Goal: Entertainment & Leisure: Browse casually

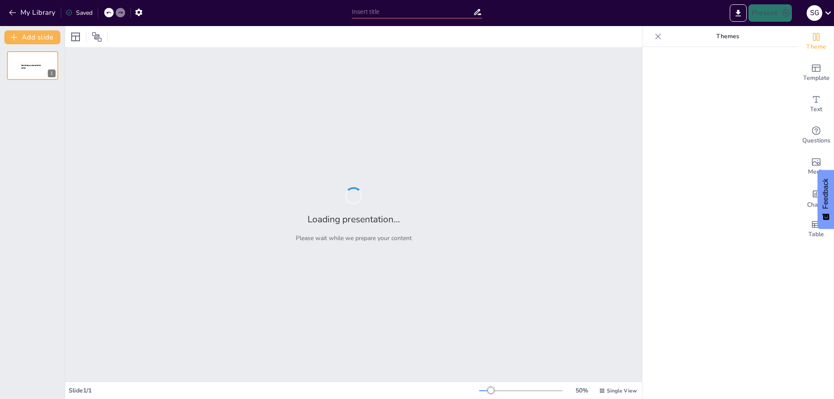
type input "Heroes of the Independence Movement: A Quiz Challenge"
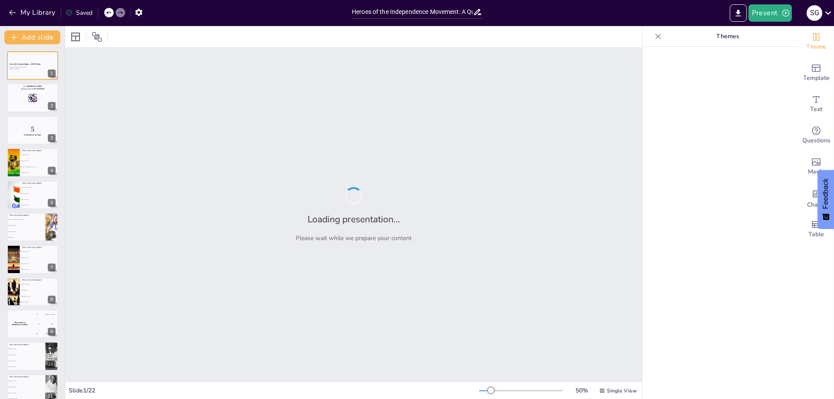
checkbox input "true"
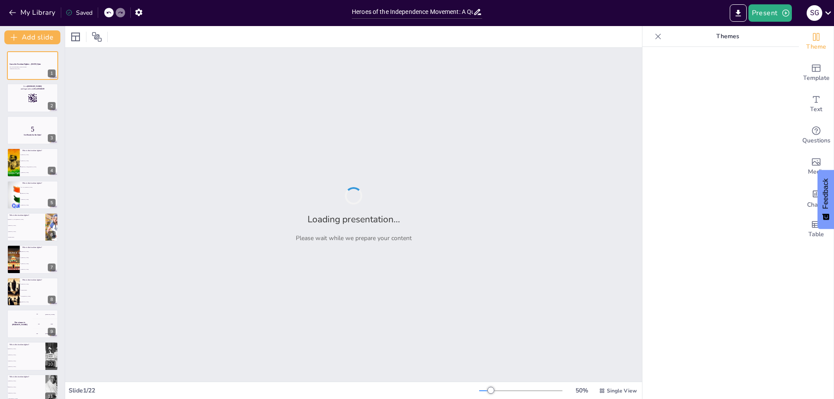
checkbox input "true"
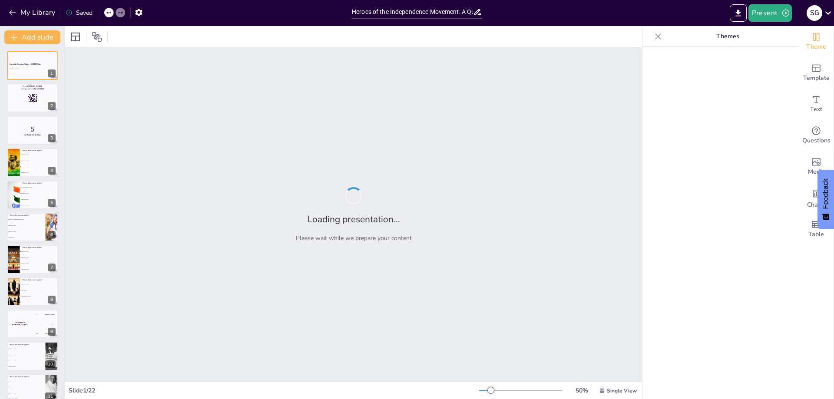
checkbox input "true"
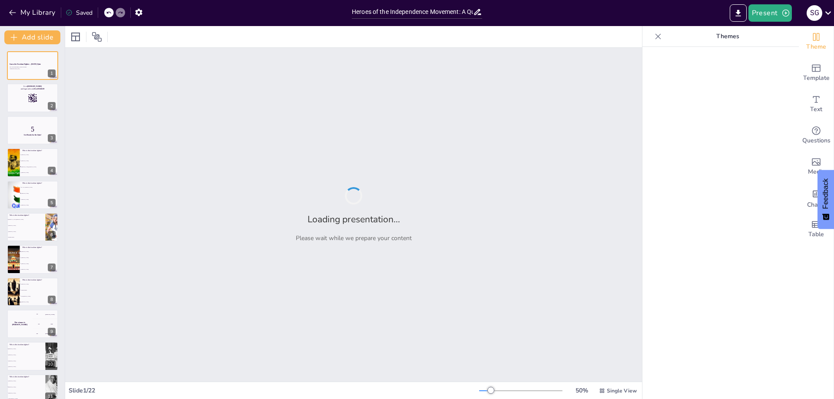
checkbox input "true"
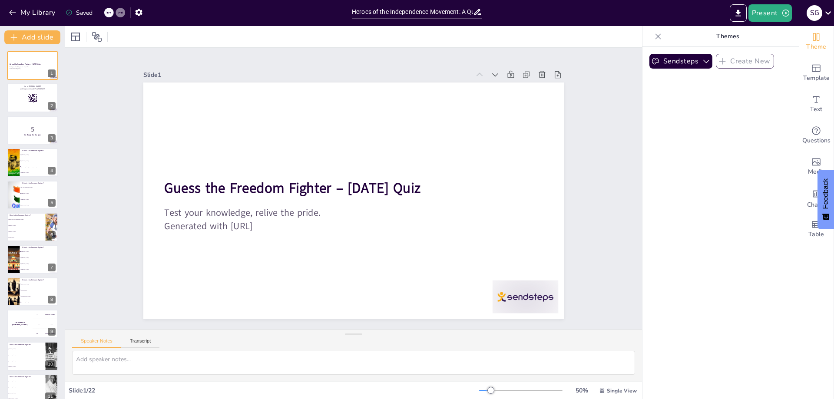
checkbox input "true"
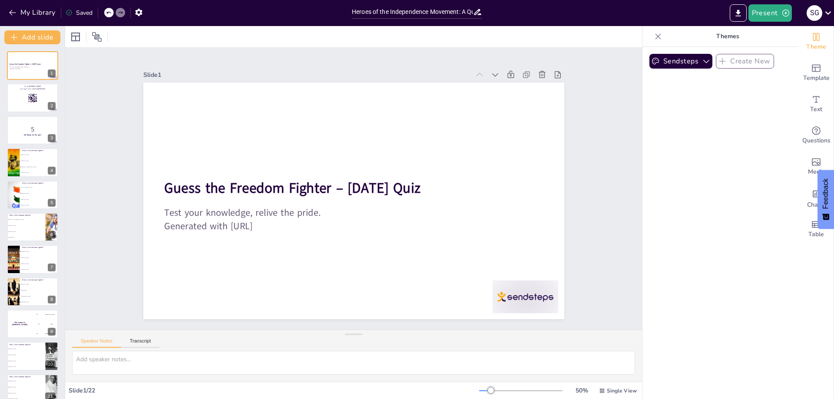
checkbox input "true"
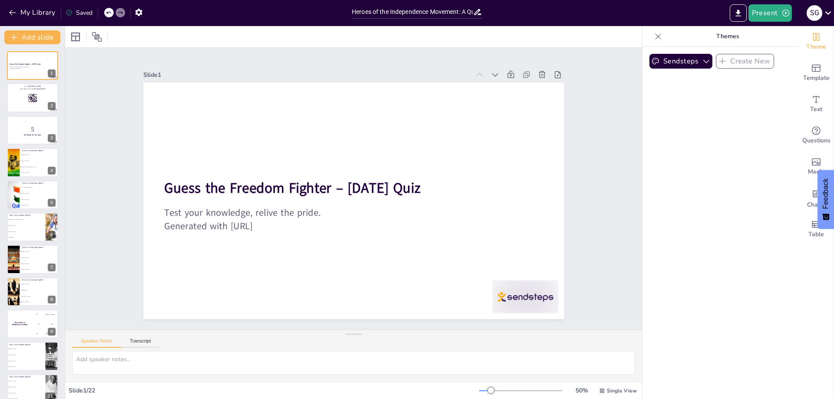
checkbox input "true"
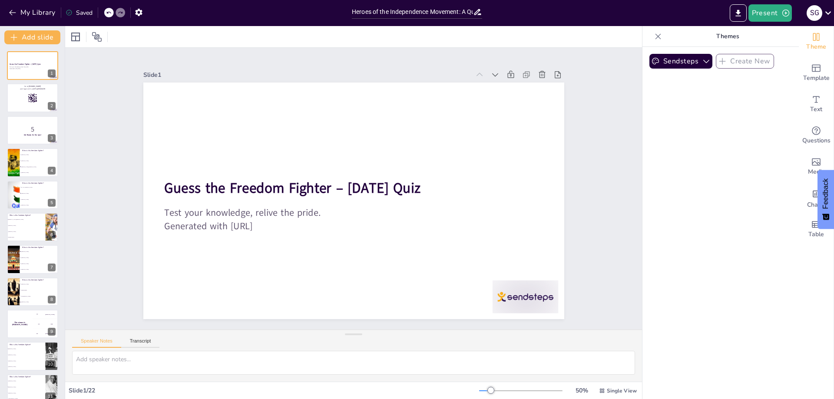
checkbox input "true"
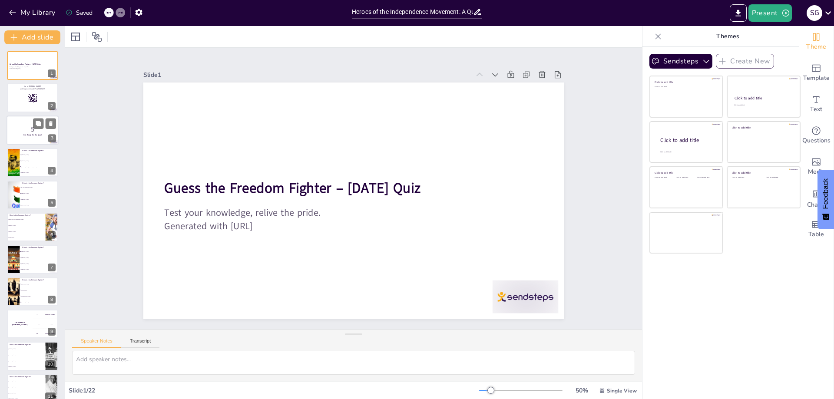
checkbox input "true"
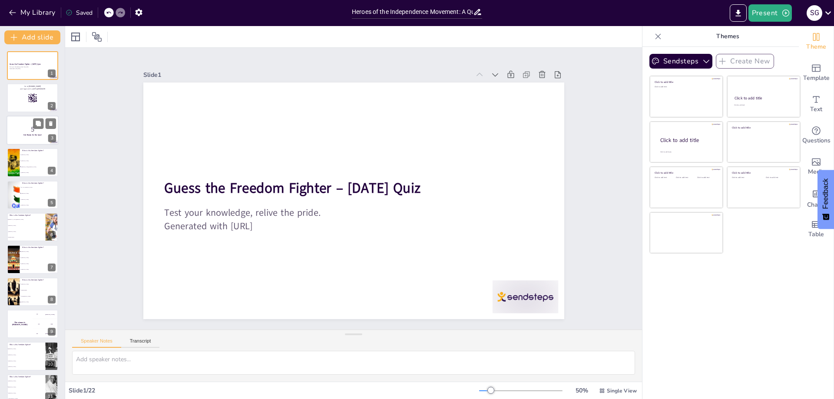
checkbox input "true"
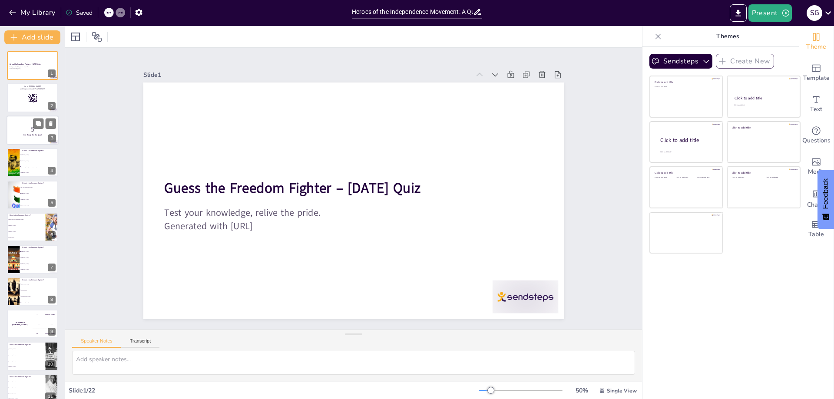
checkbox input "true"
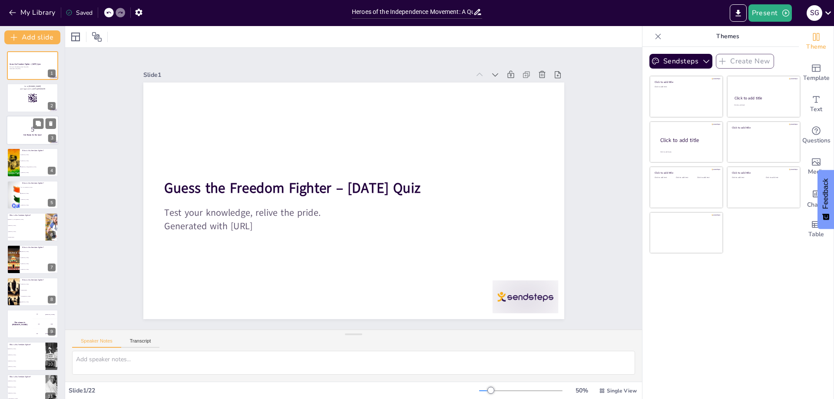
checkbox input "true"
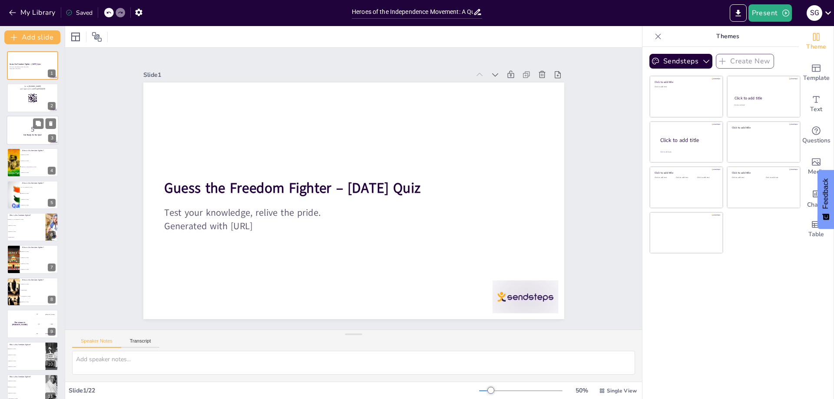
checkbox input "true"
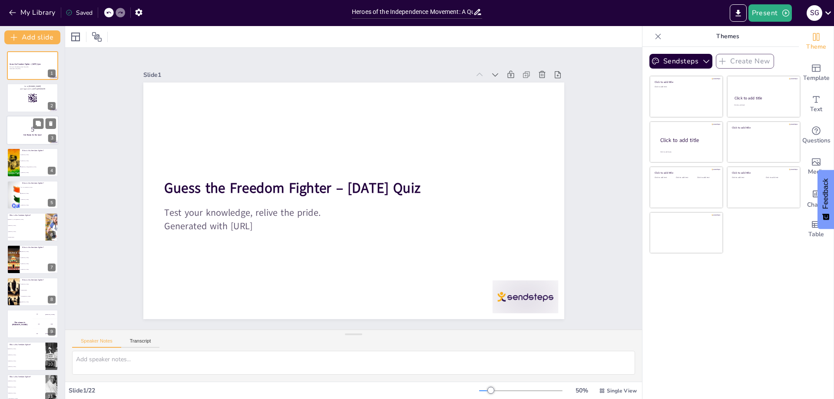
checkbox input "true"
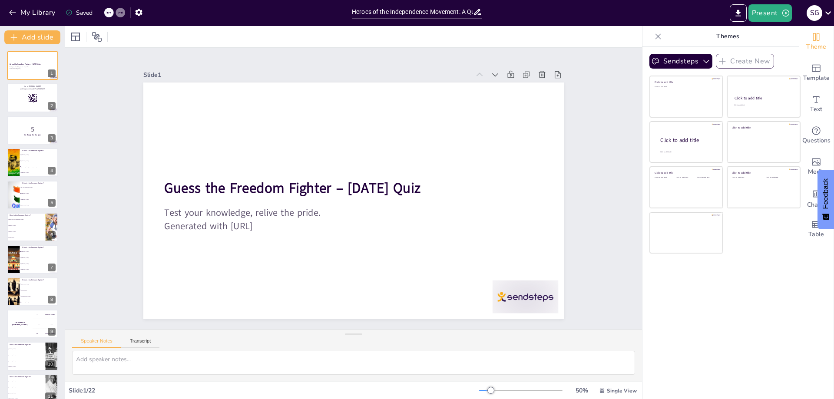
checkbox input "true"
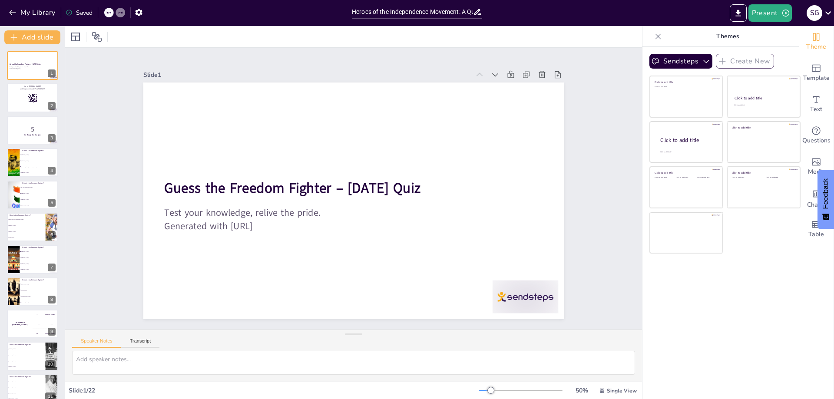
checkbox input "true"
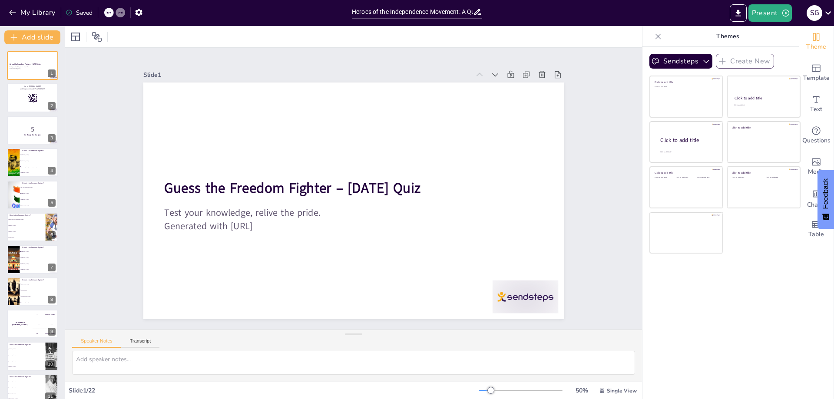
checkbox input "true"
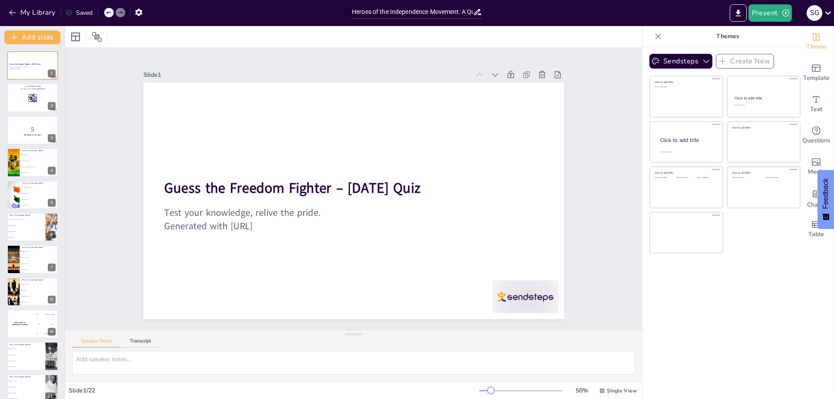
checkbox input "true"
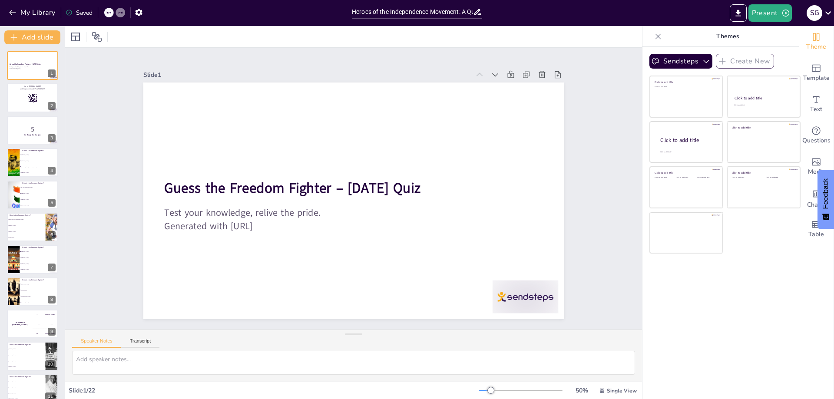
checkbox input "true"
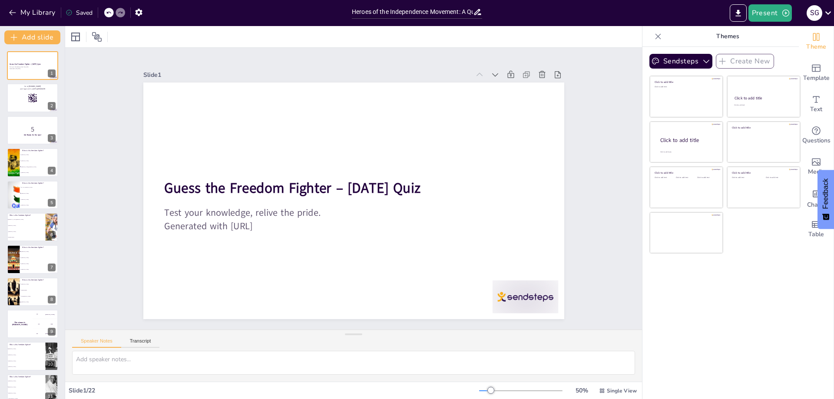
checkbox input "true"
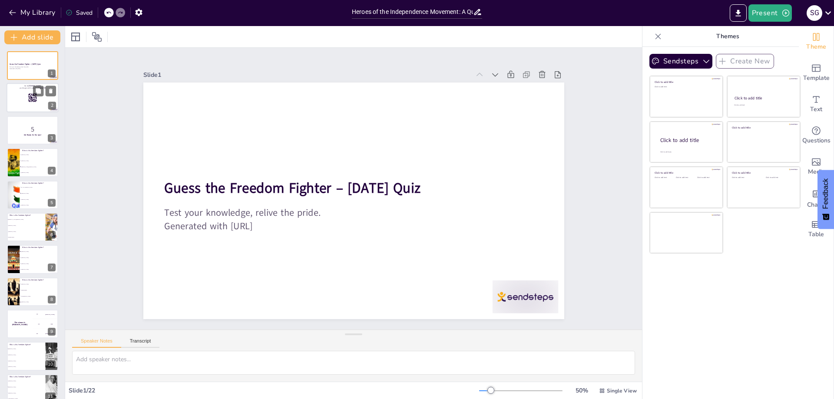
checkbox input "true"
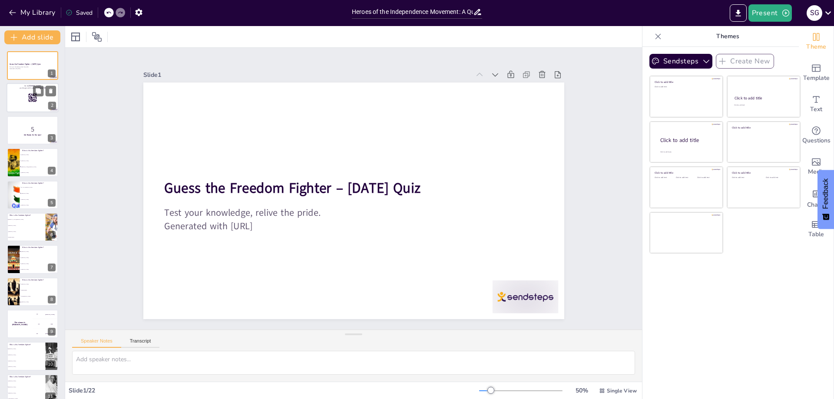
checkbox input "true"
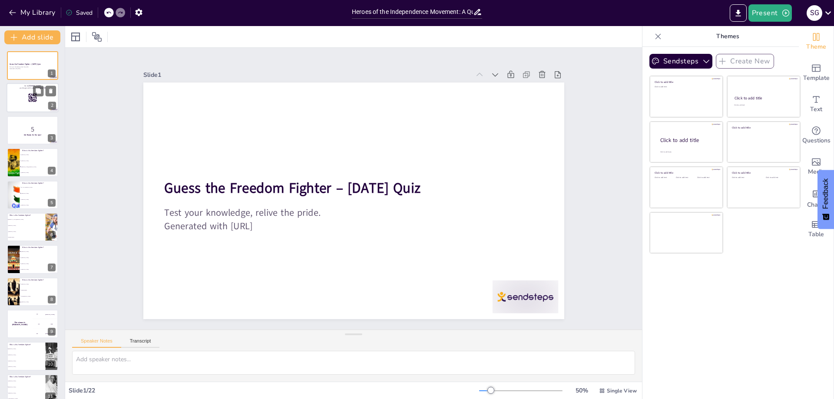
checkbox input "true"
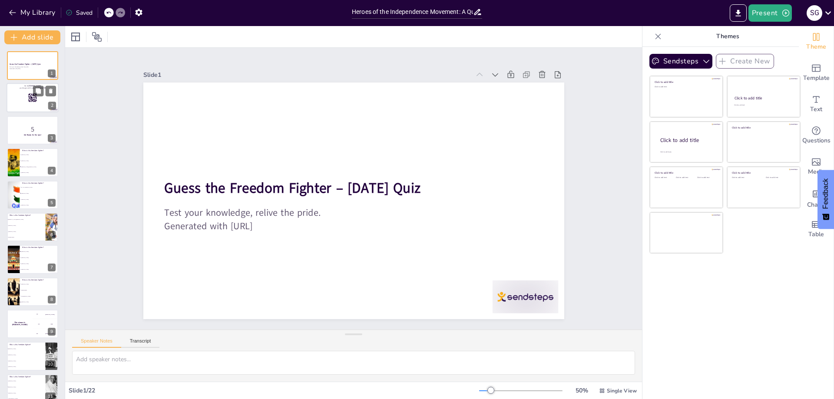
checkbox input "true"
click at [26, 99] on div at bounding box center [33, 98] width 52 height 30
checkbox input "true"
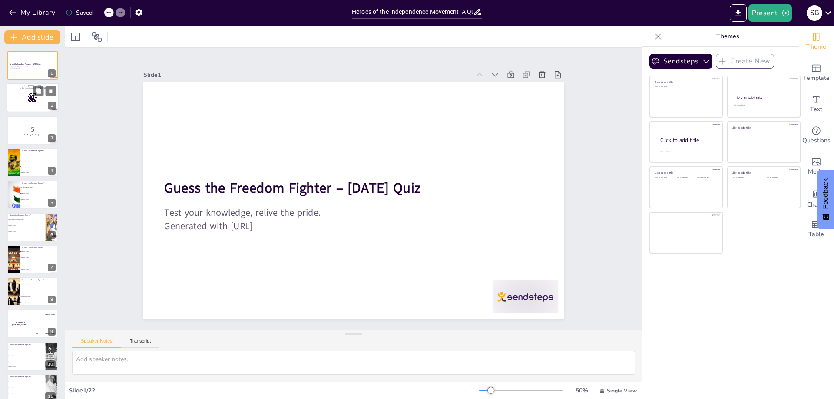
checkbox input "true"
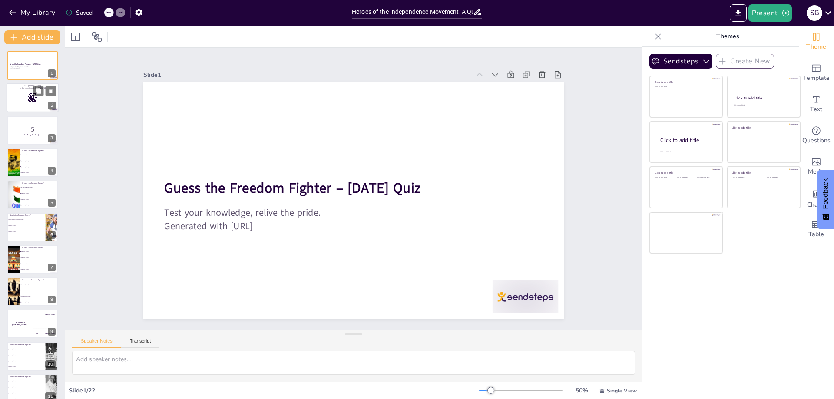
checkbox input "true"
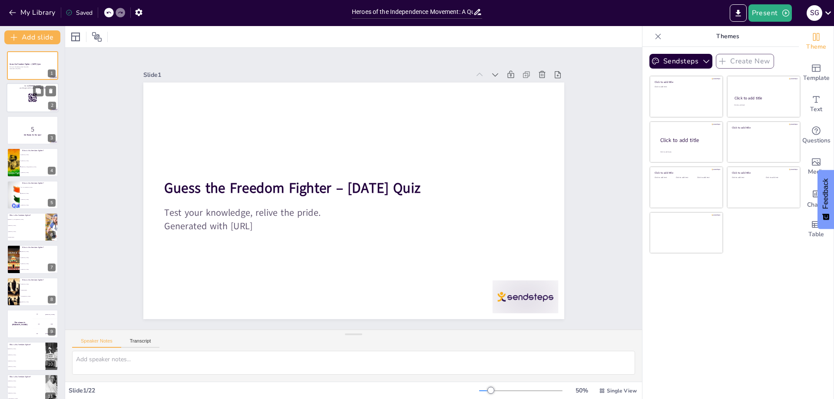
checkbox input "true"
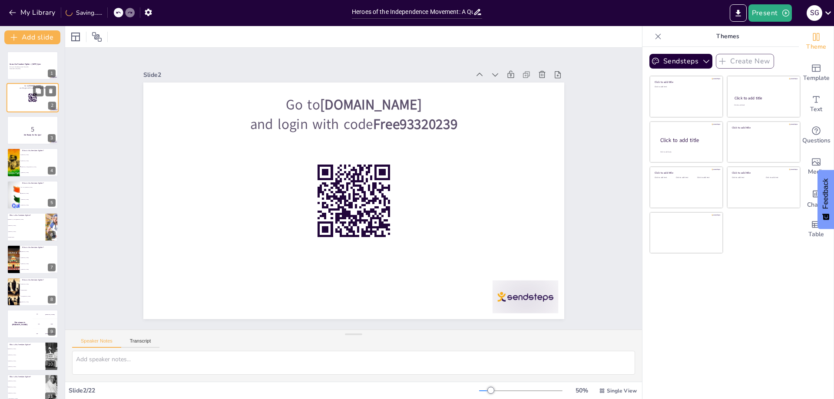
checkbox input "true"
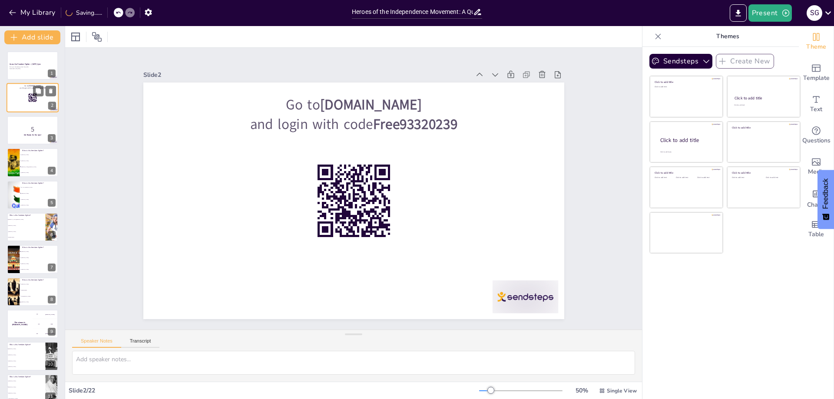
checkbox input "true"
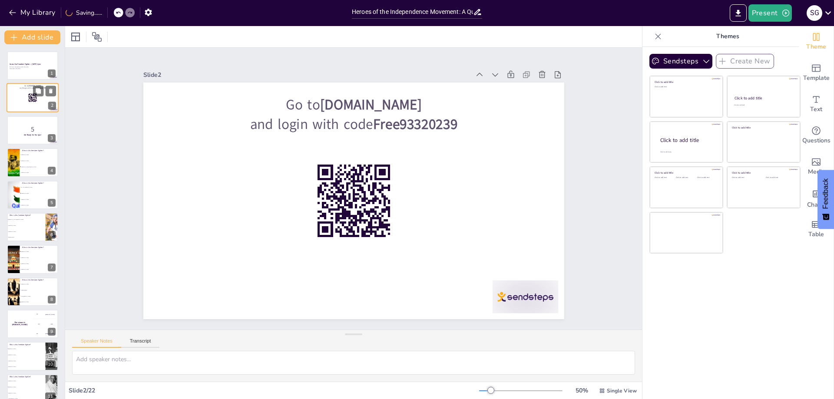
checkbox input "true"
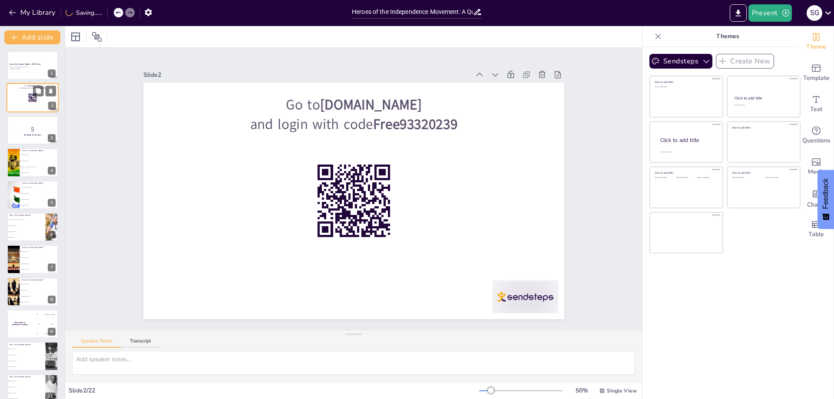
checkbox input "true"
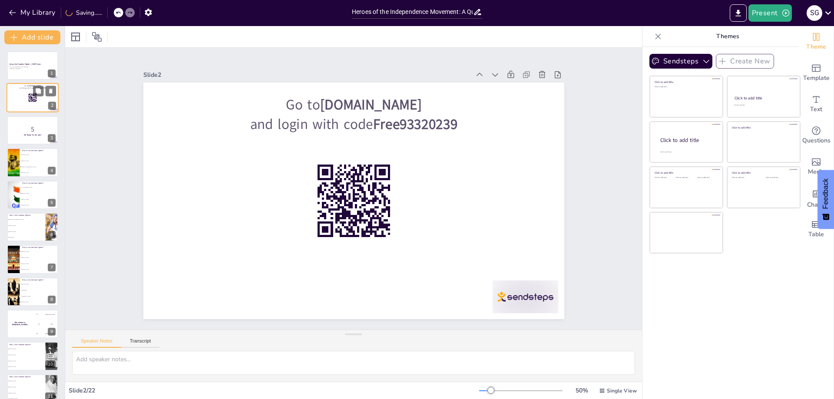
checkbox input "true"
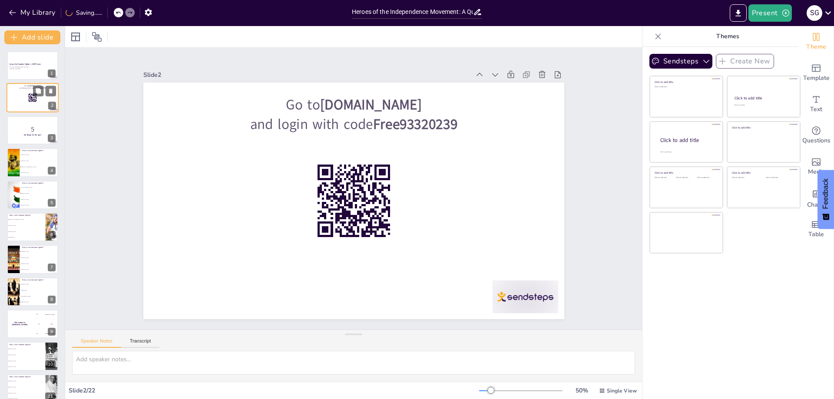
checkbox input "true"
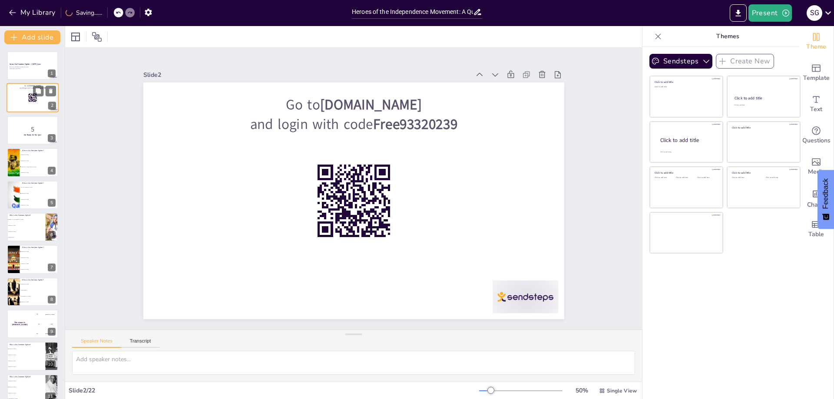
checkbox input "true"
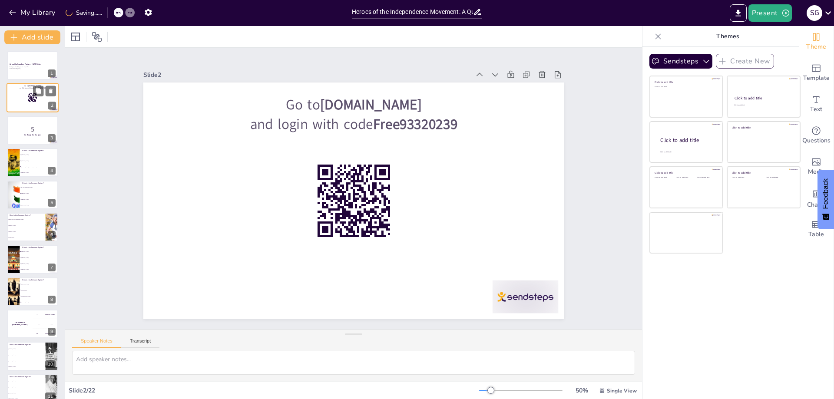
checkbox input "true"
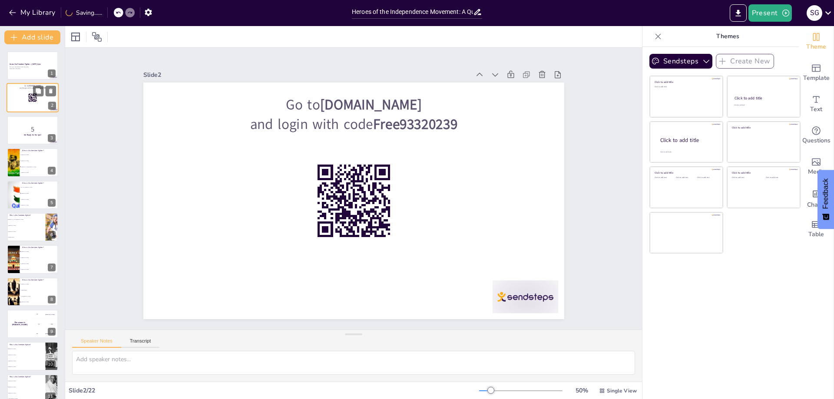
checkbox input "true"
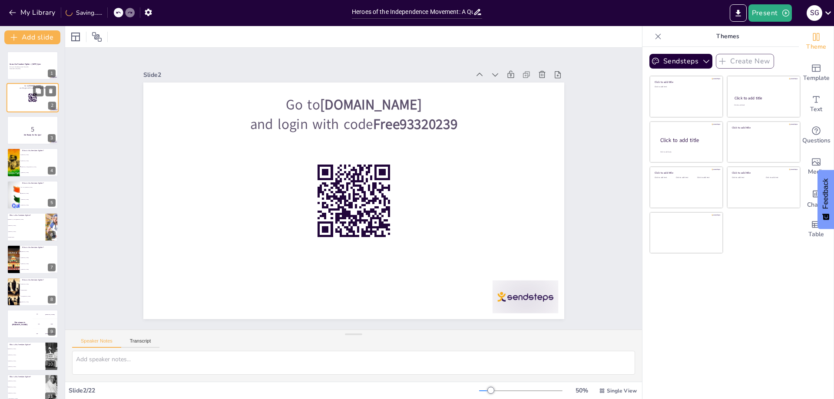
checkbox input "true"
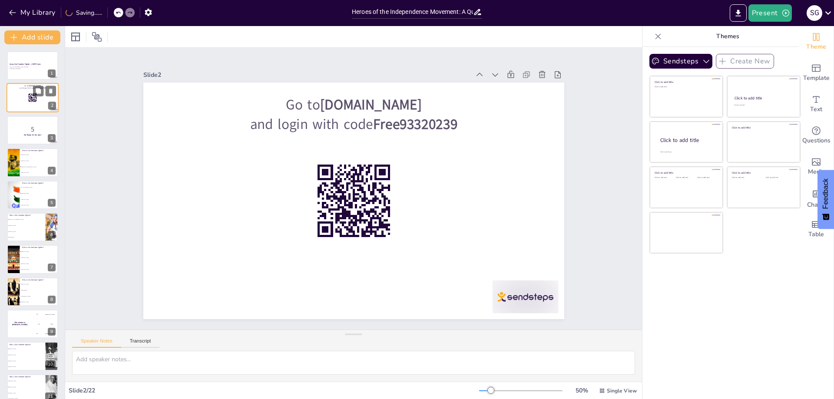
checkbox input "true"
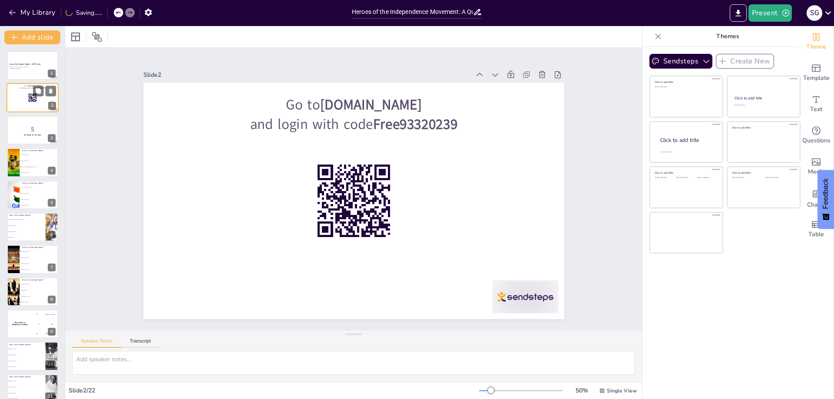
checkbox input "true"
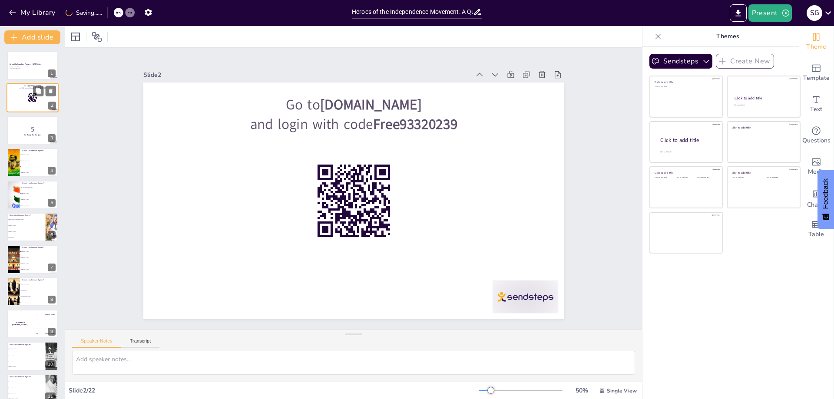
checkbox input "true"
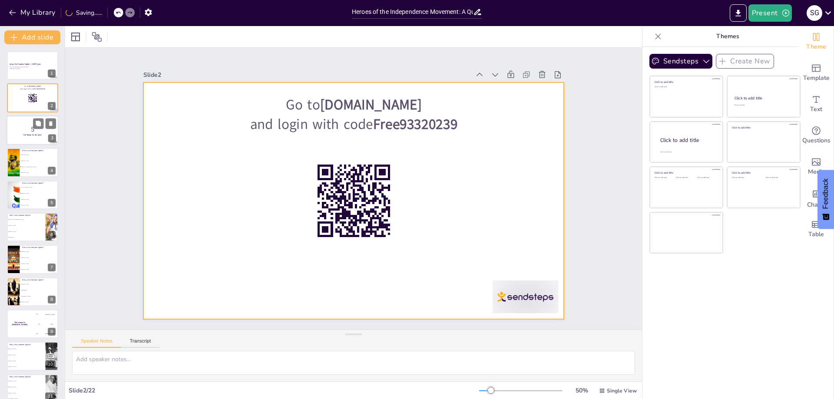
checkbox input "true"
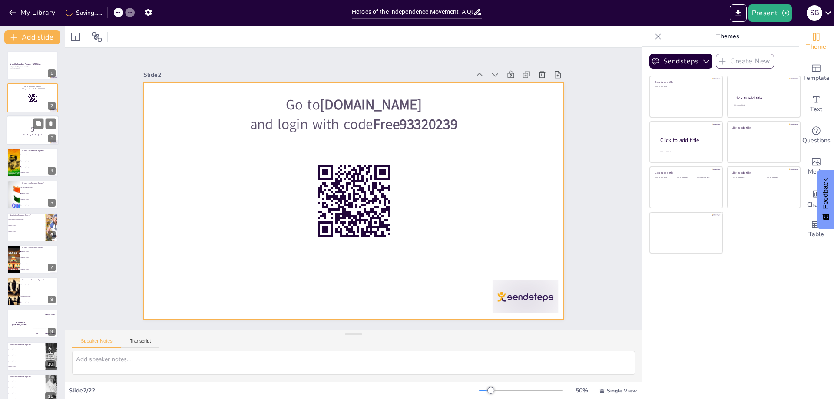
checkbox input "true"
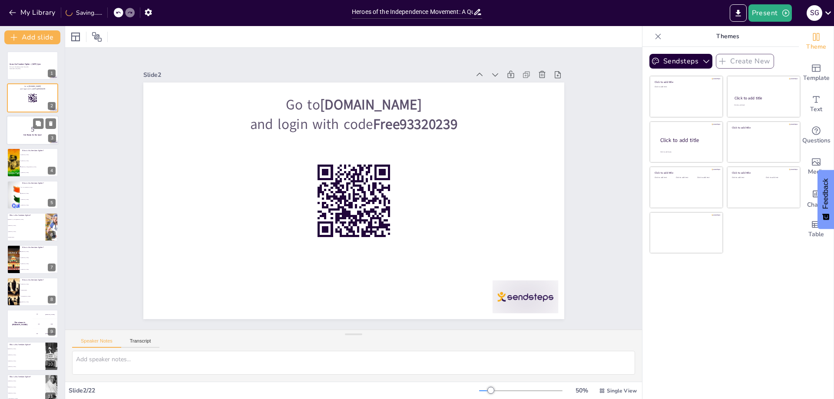
click at [26, 130] on p "5" at bounding box center [32, 129] width 47 height 10
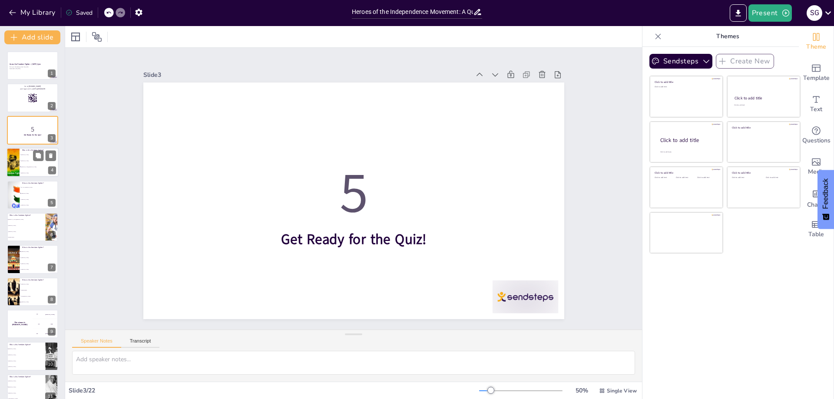
click at [31, 162] on li "[PERSON_NAME]" at bounding box center [39, 161] width 39 height 6
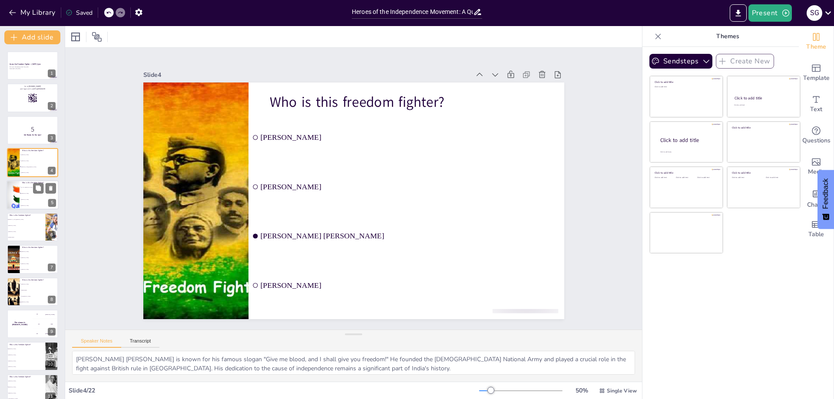
click at [20, 197] on li "[PERSON_NAME]" at bounding box center [39, 199] width 39 height 6
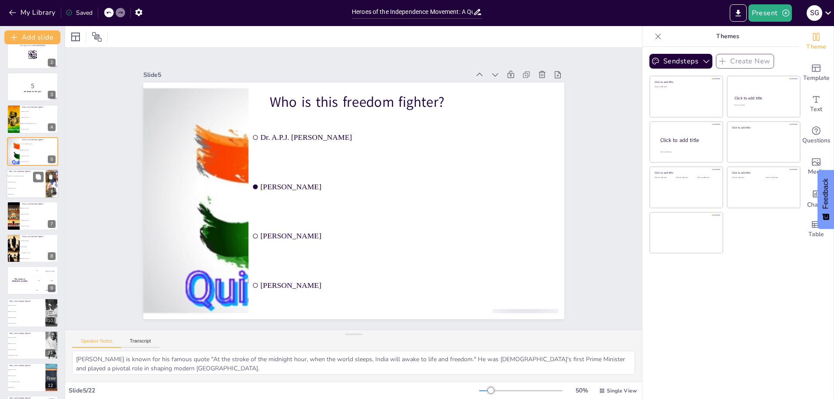
click at [24, 180] on li "[PERSON_NAME]" at bounding box center [26, 182] width 39 height 6
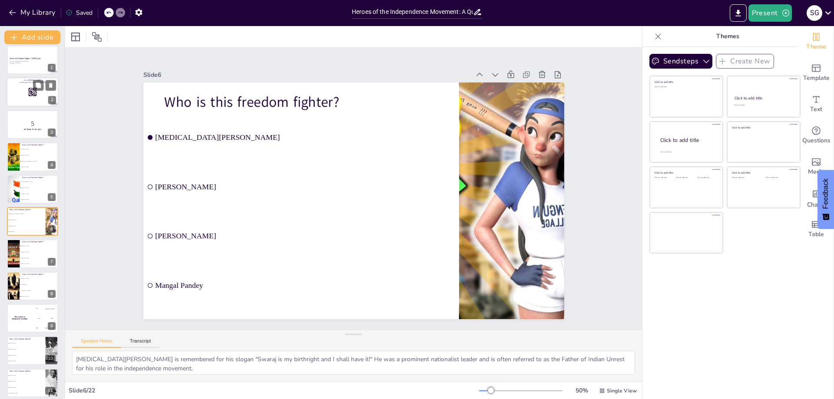
click at [20, 96] on div at bounding box center [33, 93] width 52 height 30
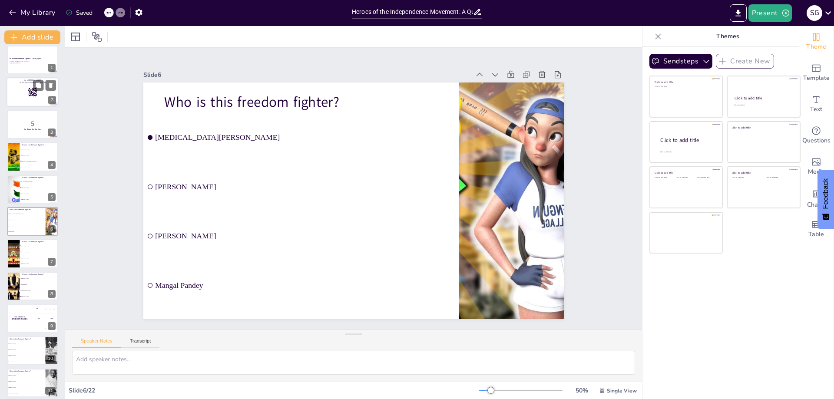
scroll to position [0, 0]
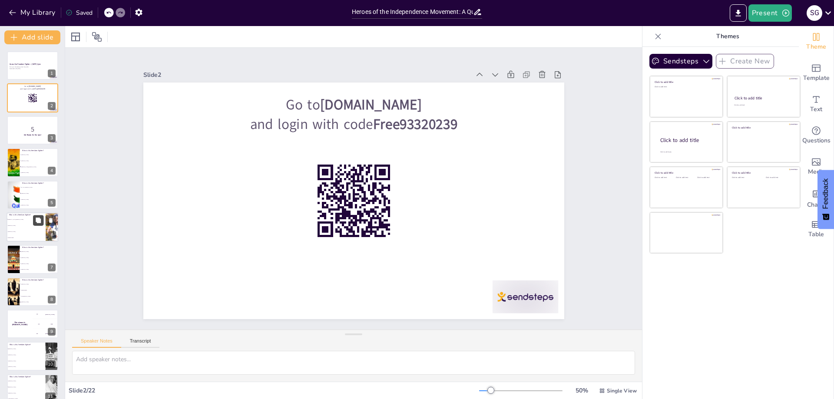
click at [36, 223] on icon at bounding box center [38, 220] width 6 height 6
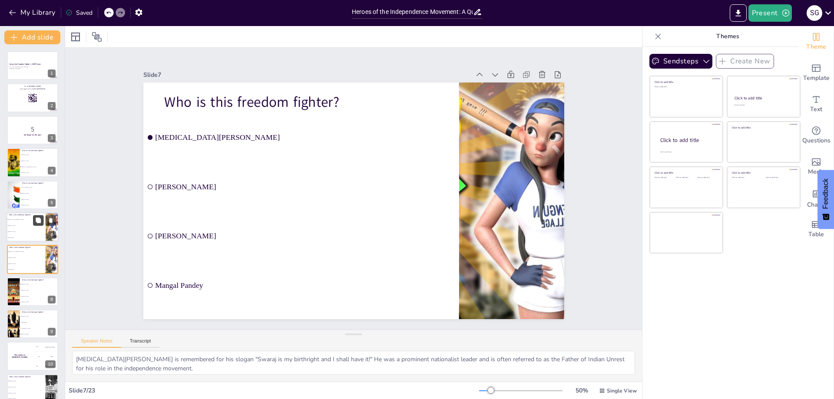
scroll to position [38, 0]
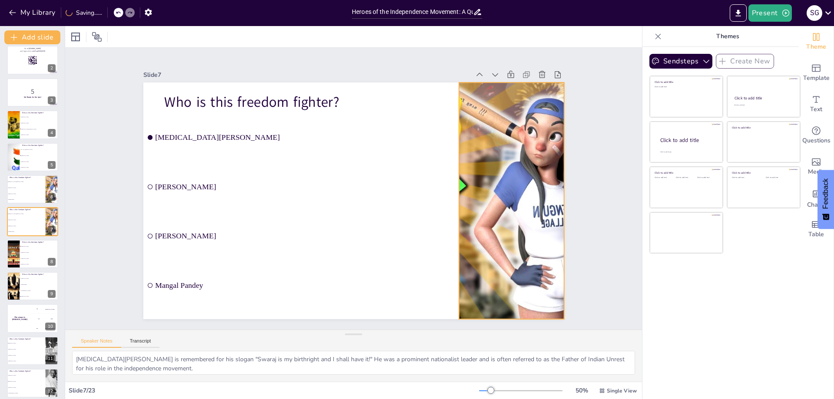
click at [530, 174] on div at bounding box center [496, 120] width 483 height 415
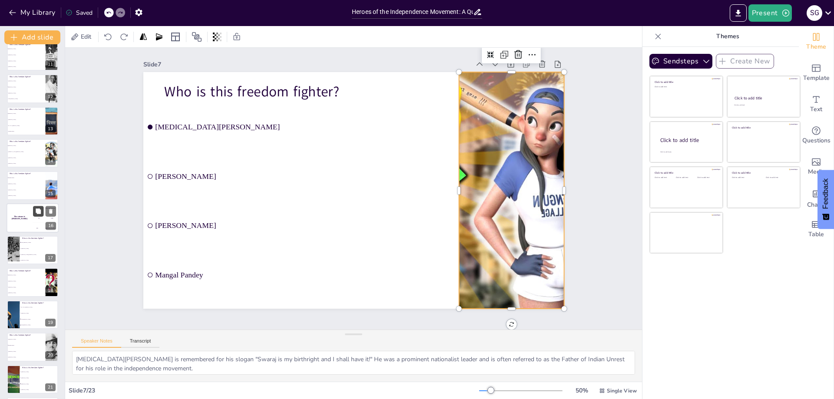
scroll to position [399, 0]
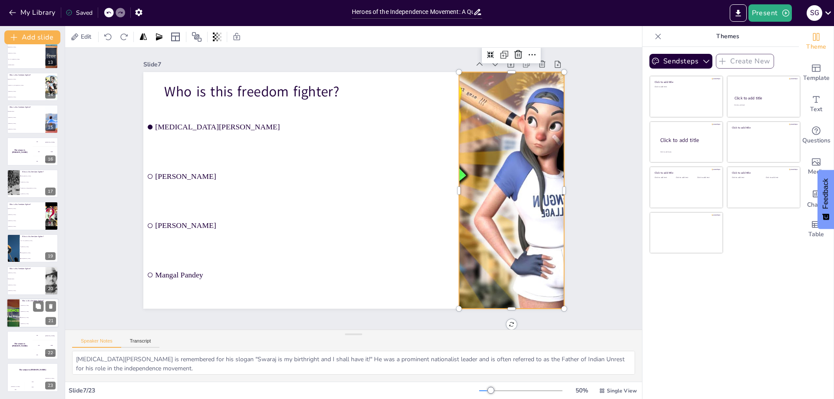
click at [20, 317] on li "[PERSON_NAME]" at bounding box center [39, 318] width 39 height 6
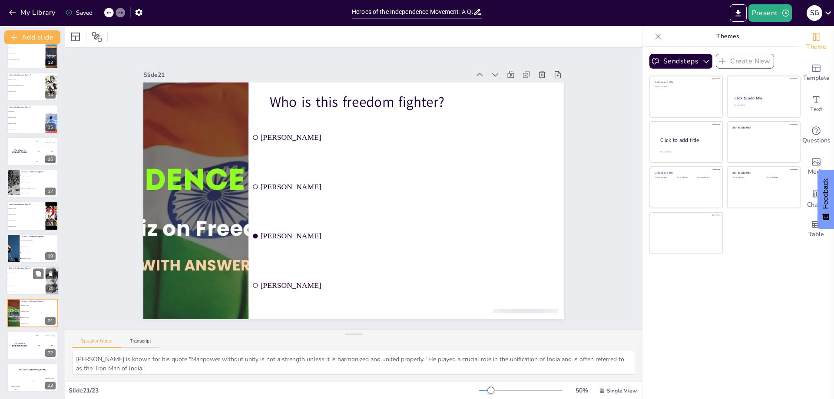
click at [22, 275] on li "[PERSON_NAME]" at bounding box center [26, 273] width 39 height 6
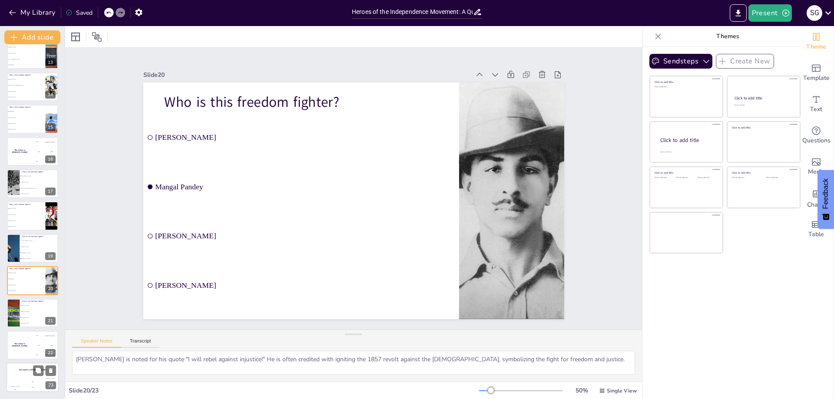
click at [22, 380] on div "Hasan 100" at bounding box center [15, 385] width 17 height 15
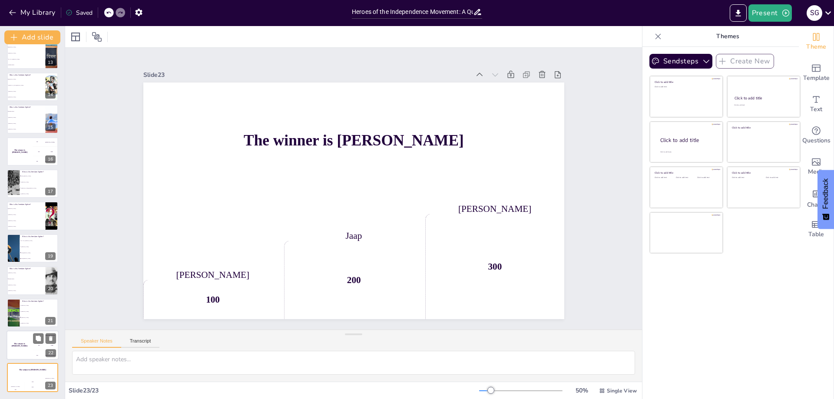
click at [16, 342] on div "The winner is [PERSON_NAME]" at bounding box center [20, 346] width 26 height 30
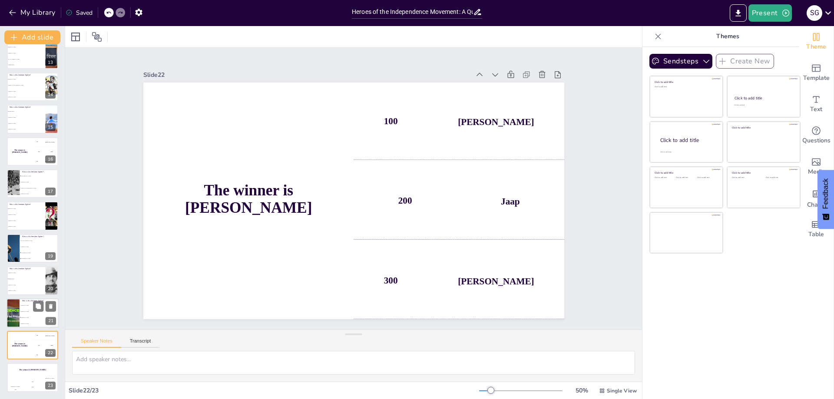
click at [24, 306] on li "[PERSON_NAME]" at bounding box center [39, 305] width 39 height 6
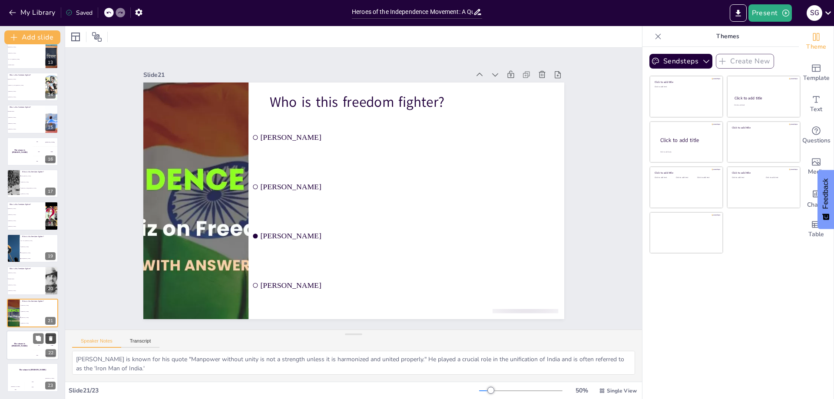
click at [51, 338] on icon at bounding box center [50, 338] width 3 height 5
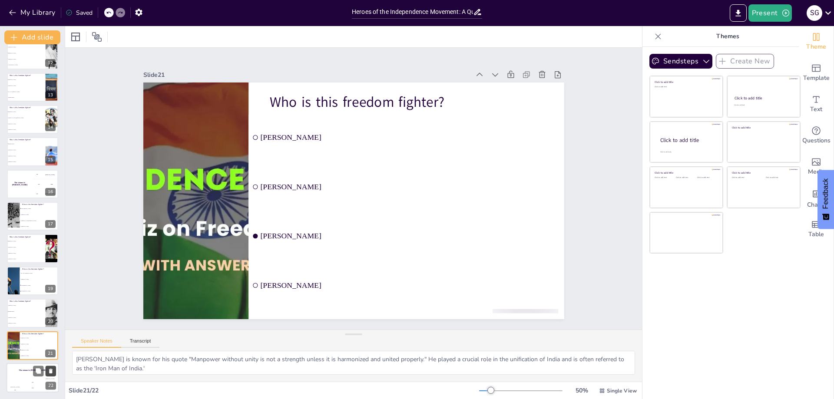
click at [51, 368] on icon at bounding box center [51, 371] width 6 height 6
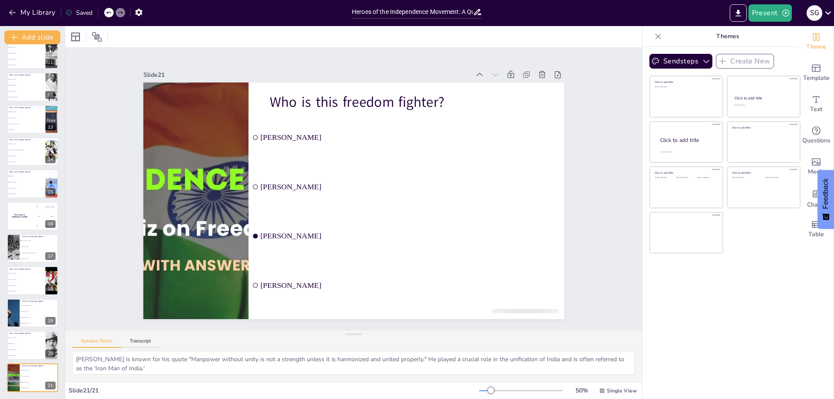
scroll to position [334, 0]
click at [23, 337] on span "[PERSON_NAME]" at bounding box center [26, 337] width 37 height 1
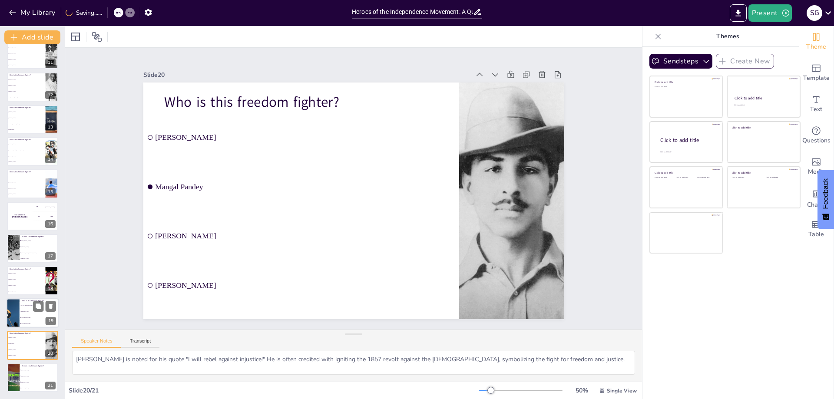
click at [27, 318] on span "Lala [PERSON_NAME]" at bounding box center [39, 317] width 37 height 1
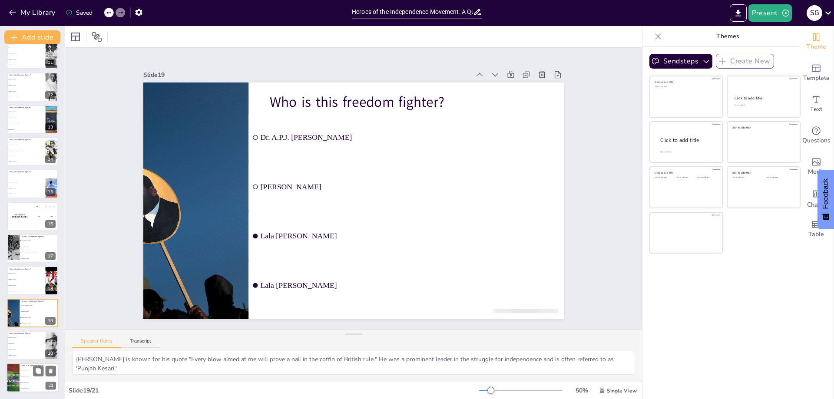
click at [27, 369] on span "[PERSON_NAME]" at bounding box center [39, 369] width 37 height 1
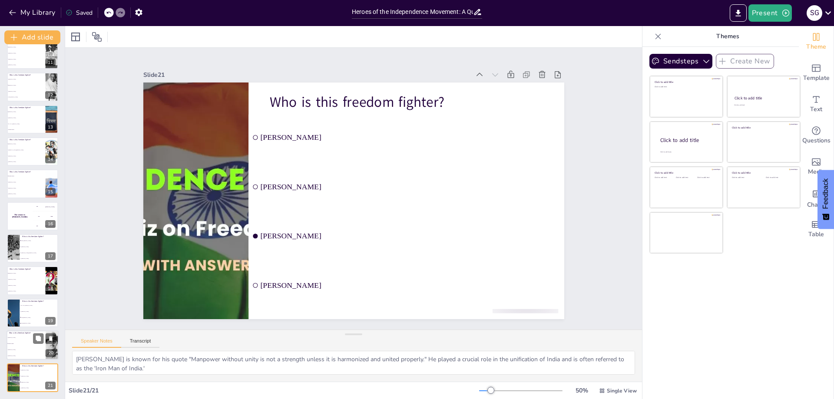
click at [27, 343] on span "Mangal Pandey" at bounding box center [26, 343] width 37 height 1
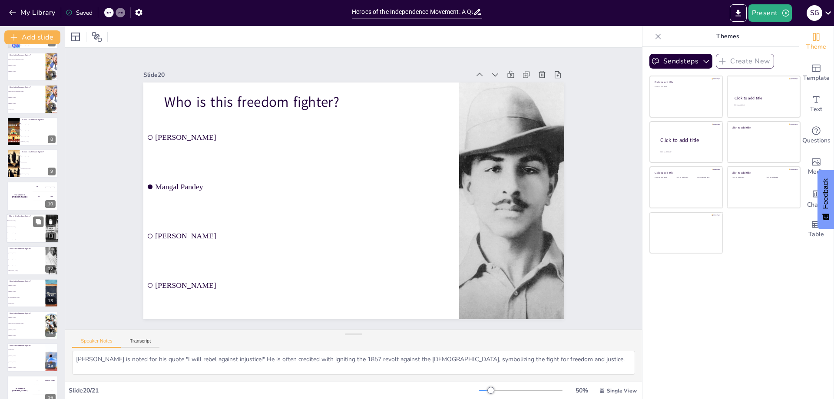
click at [34, 232] on li "[PERSON_NAME]" at bounding box center [26, 233] width 39 height 6
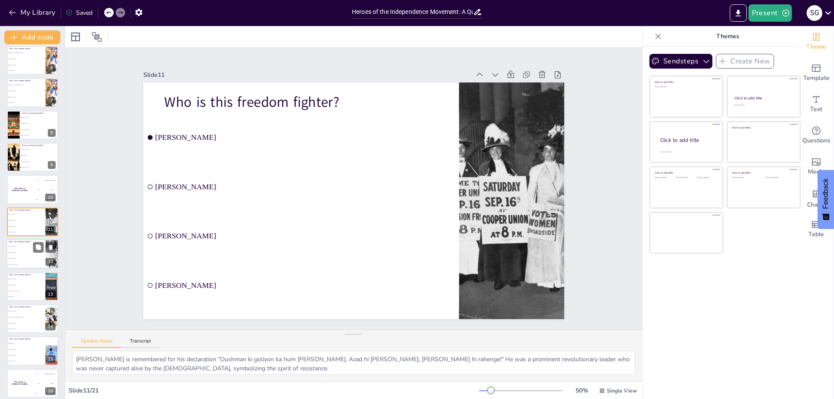
click at [34, 263] on li "Lala [PERSON_NAME]" at bounding box center [26, 265] width 39 height 6
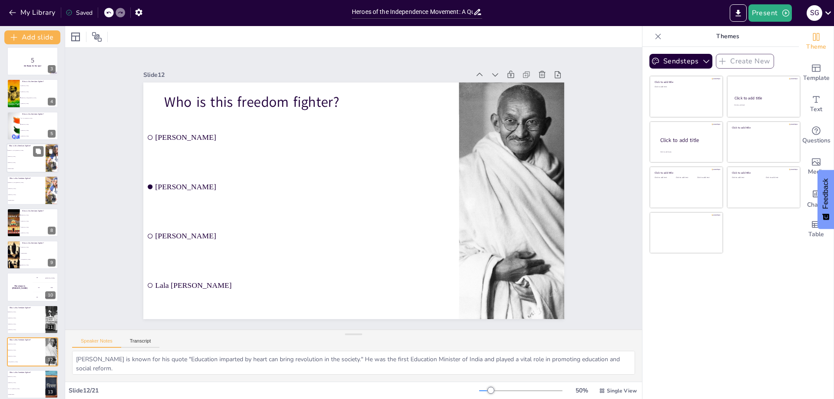
scroll to position [0, 0]
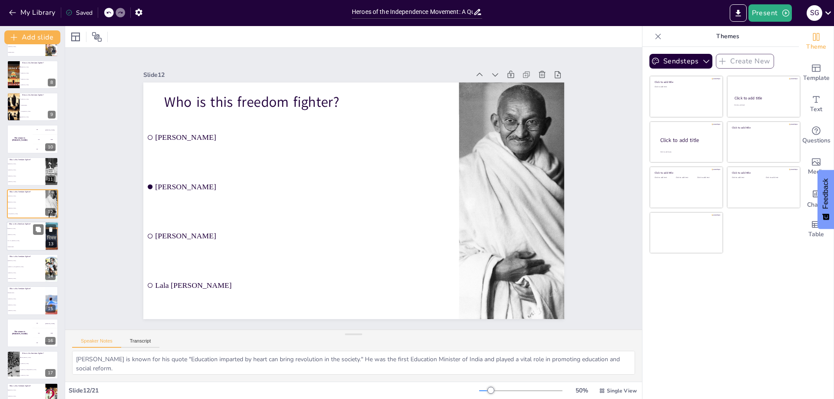
click at [25, 234] on span "[PERSON_NAME]" at bounding box center [26, 234] width 37 height 1
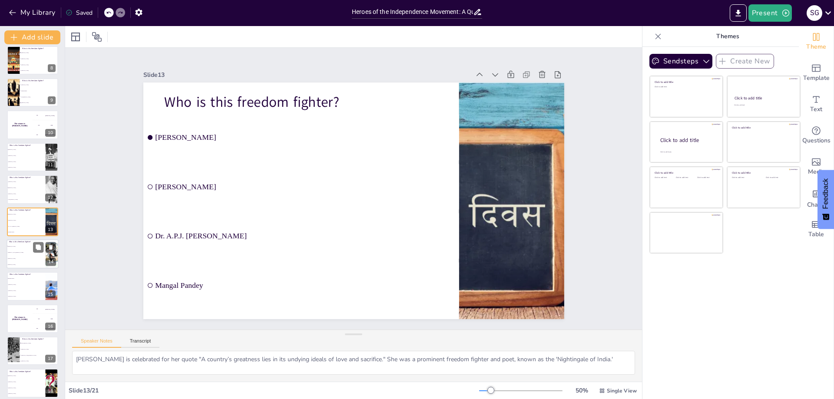
click at [25, 259] on span "[PERSON_NAME]" at bounding box center [26, 258] width 37 height 1
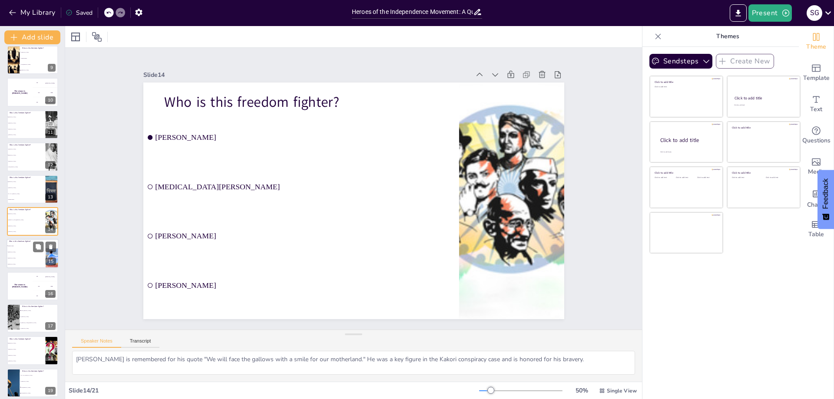
click at [29, 250] on li "[PERSON_NAME]" at bounding box center [26, 252] width 39 height 6
